Goal: Navigation & Orientation: Find specific page/section

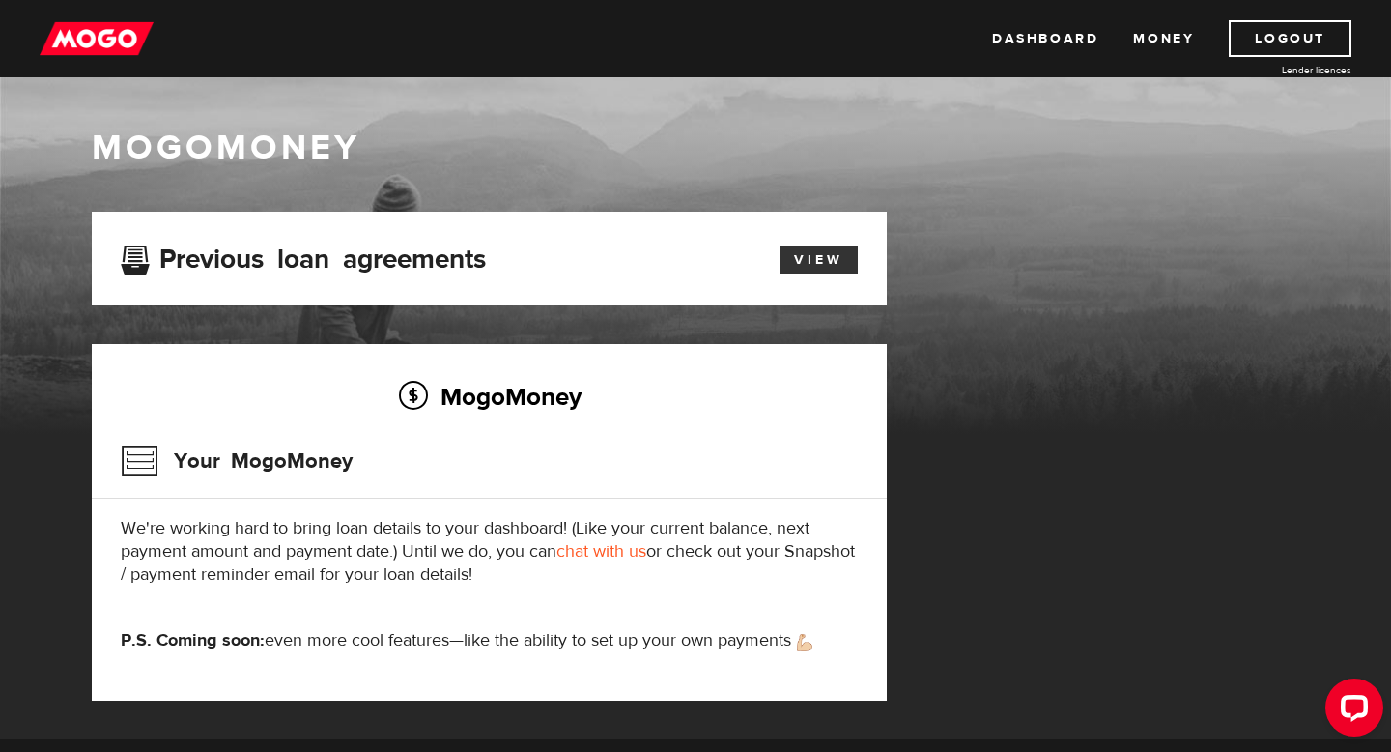
click at [826, 250] on link "View" at bounding box center [819, 259] width 78 height 27
click at [1160, 41] on link "Money" at bounding box center [1163, 38] width 61 height 37
click at [1044, 47] on link "Dashboard" at bounding box center [1045, 38] width 106 height 37
click at [1050, 43] on link "Dashboard" at bounding box center [1045, 38] width 106 height 37
